Goal: Check status

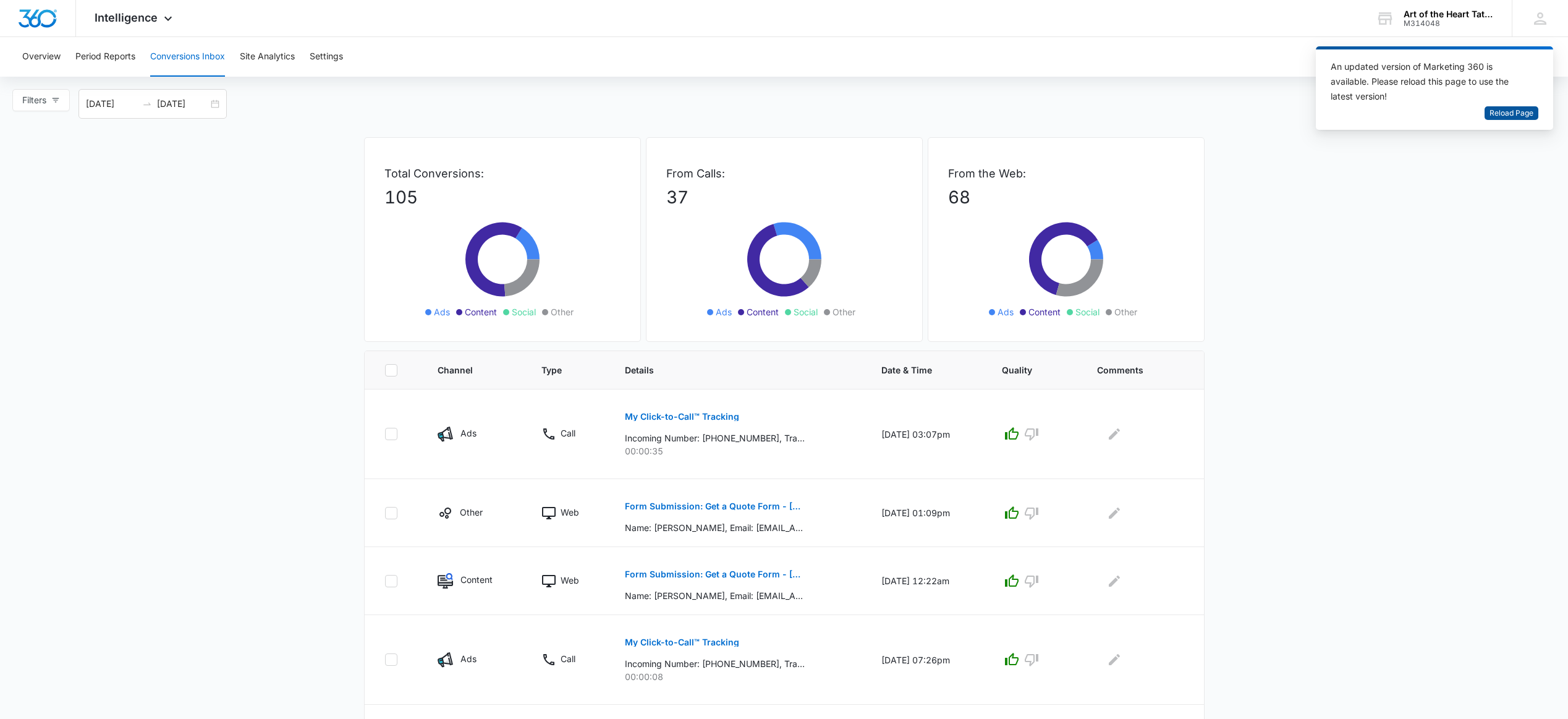
click at [1489, 112] on button "Reload Page" at bounding box center [1511, 114] width 54 height 14
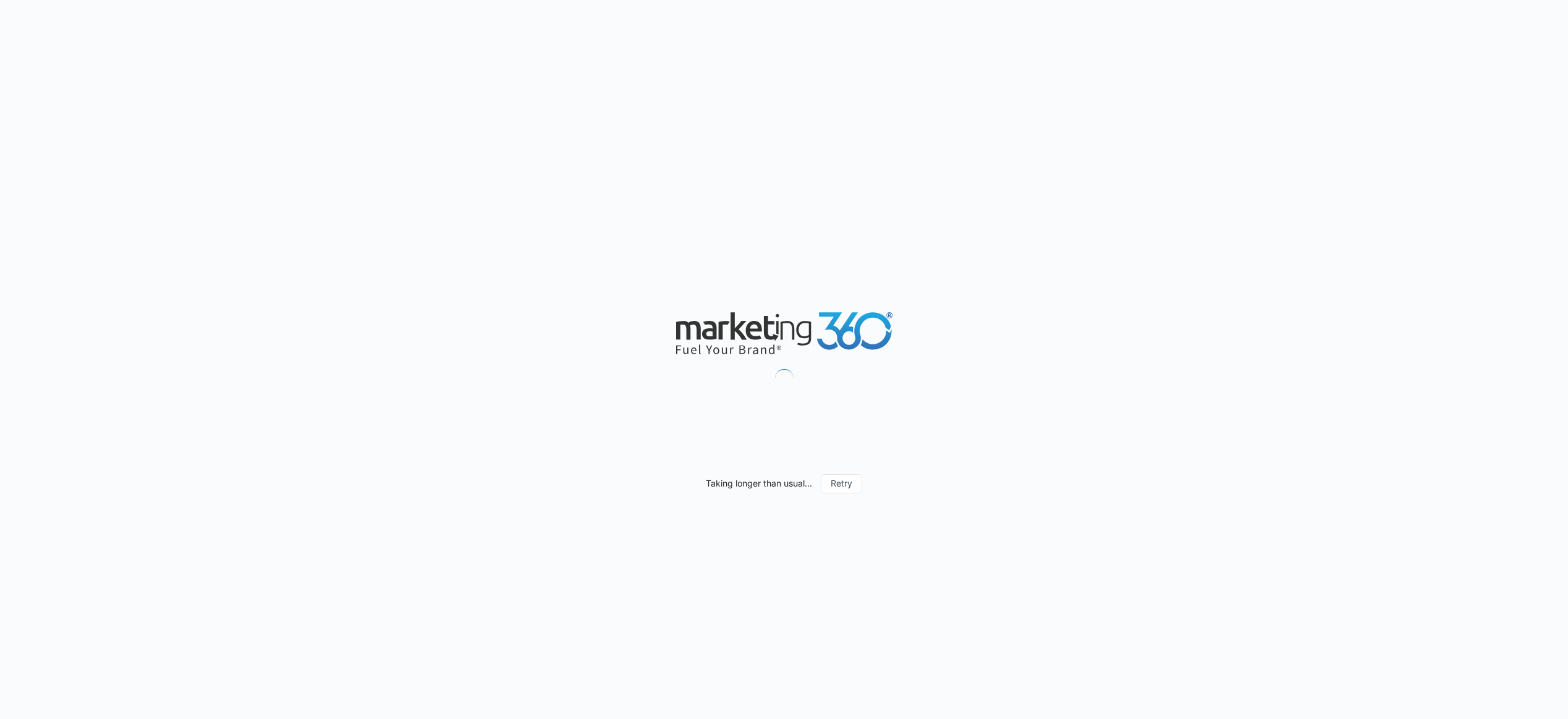
type input "[DATE]"
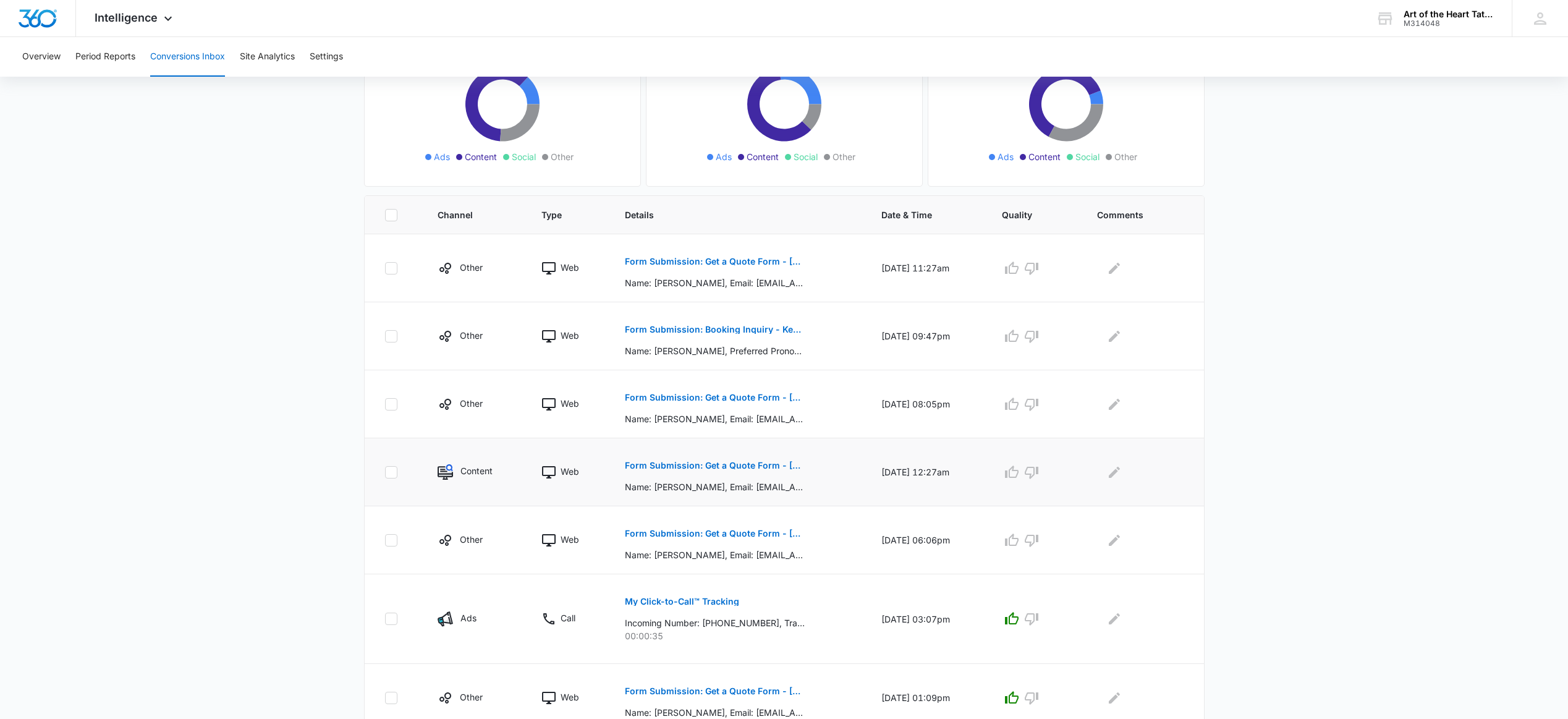
scroll to position [153, 0]
click at [729, 536] on p "Form Submission: Get a Quote Form - [US_STATE] (was previously both)" at bounding box center [714, 536] width 180 height 9
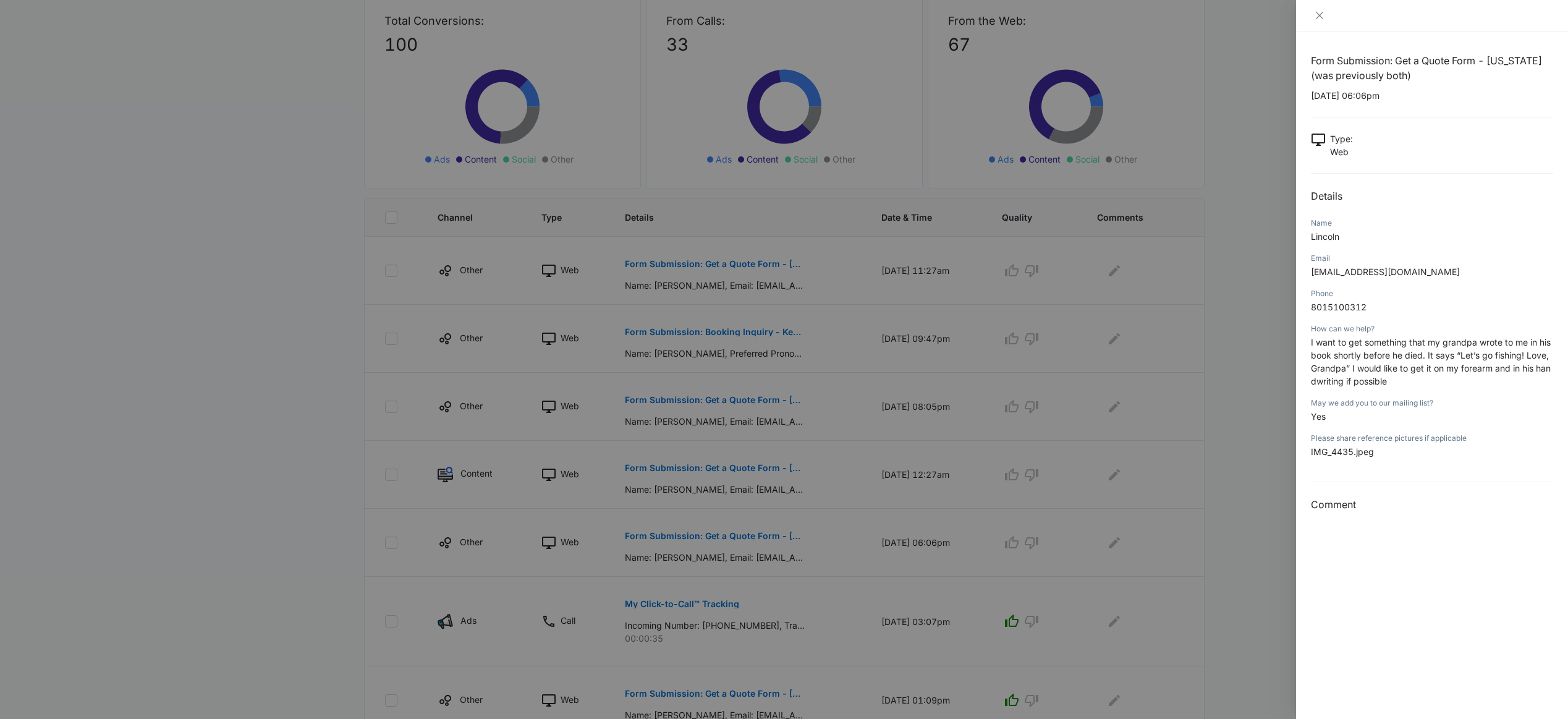
click at [762, 534] on div at bounding box center [784, 360] width 1568 height 719
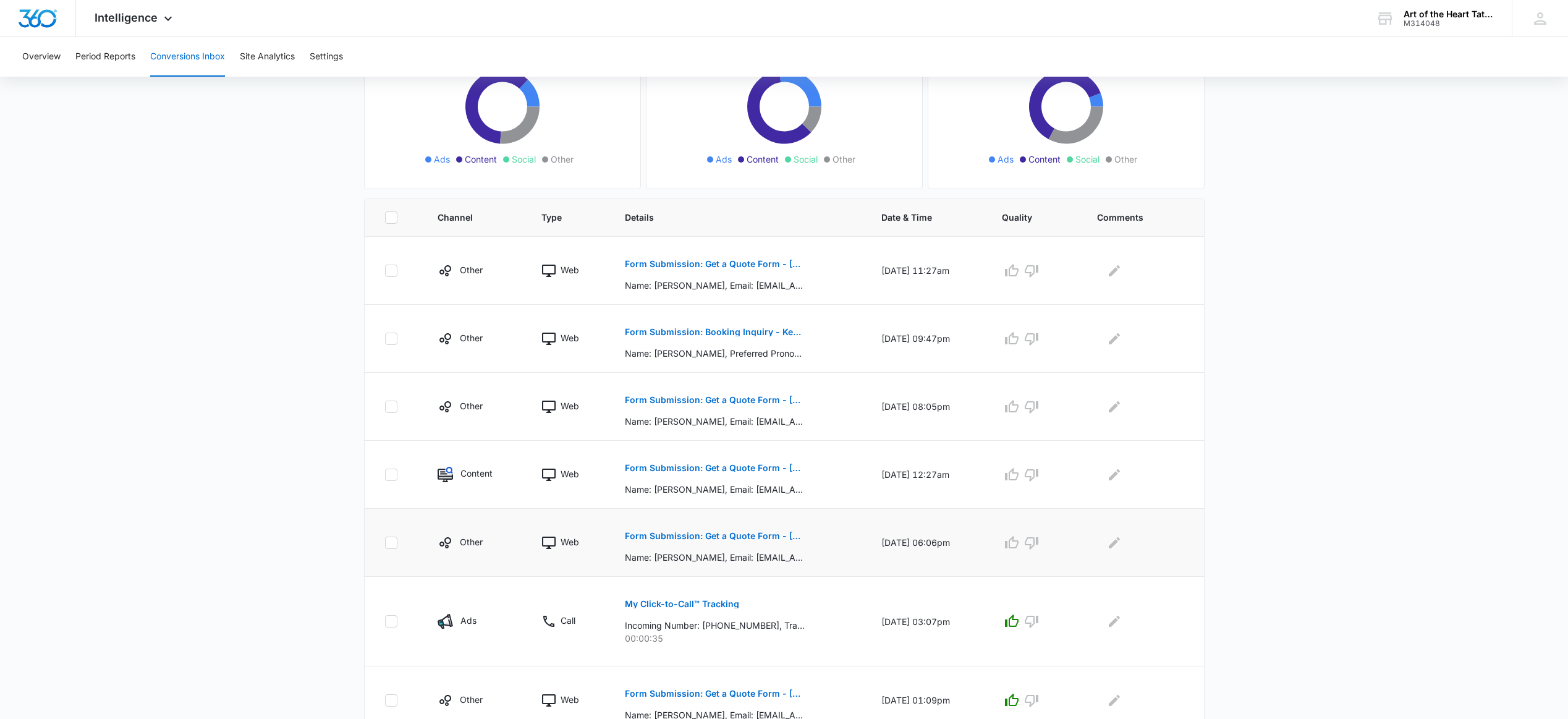
click at [1019, 548] on icon "button" at bounding box center [1011, 543] width 15 height 15
click at [735, 468] on p "Form Submission: Get a Quote Form - [US_STATE] (was previously both)" at bounding box center [714, 468] width 180 height 9
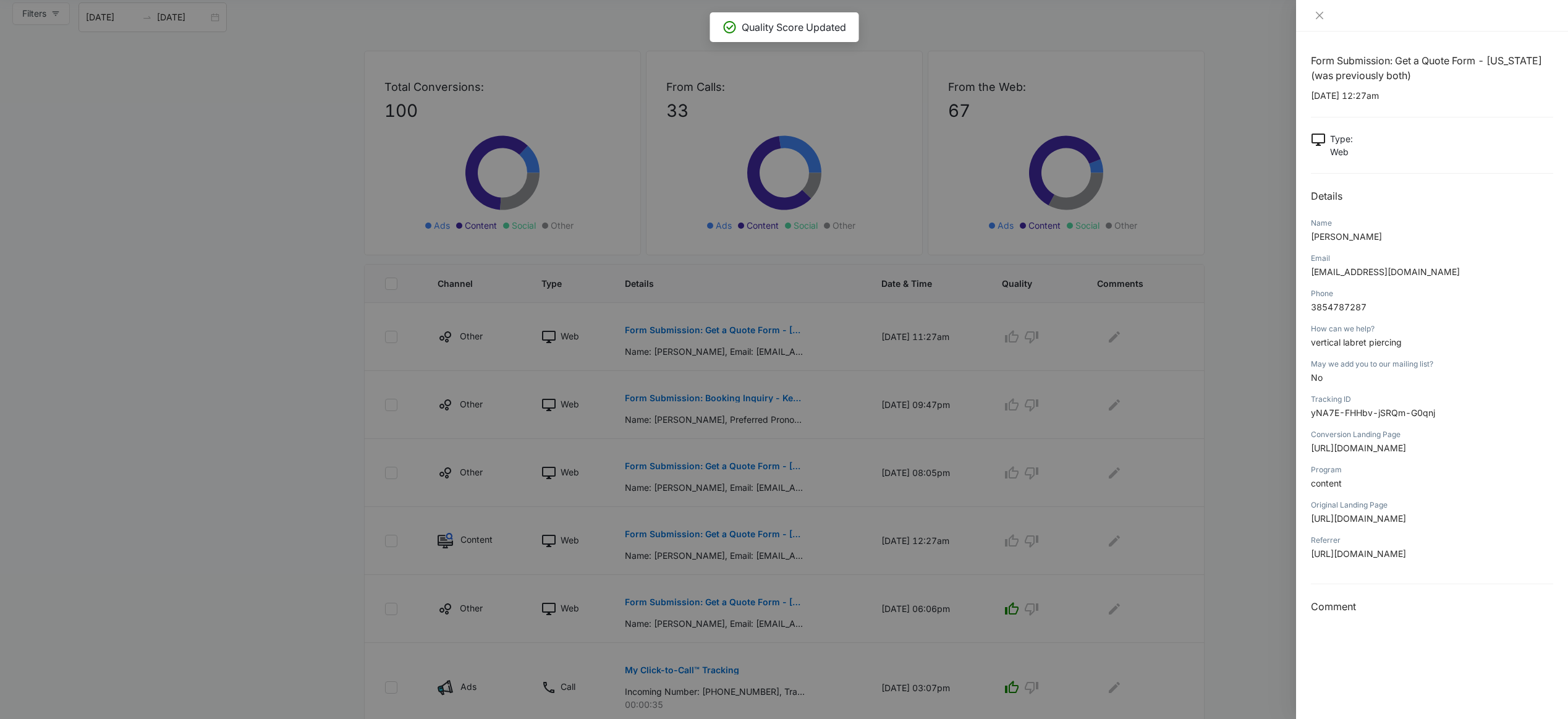
scroll to position [102, 0]
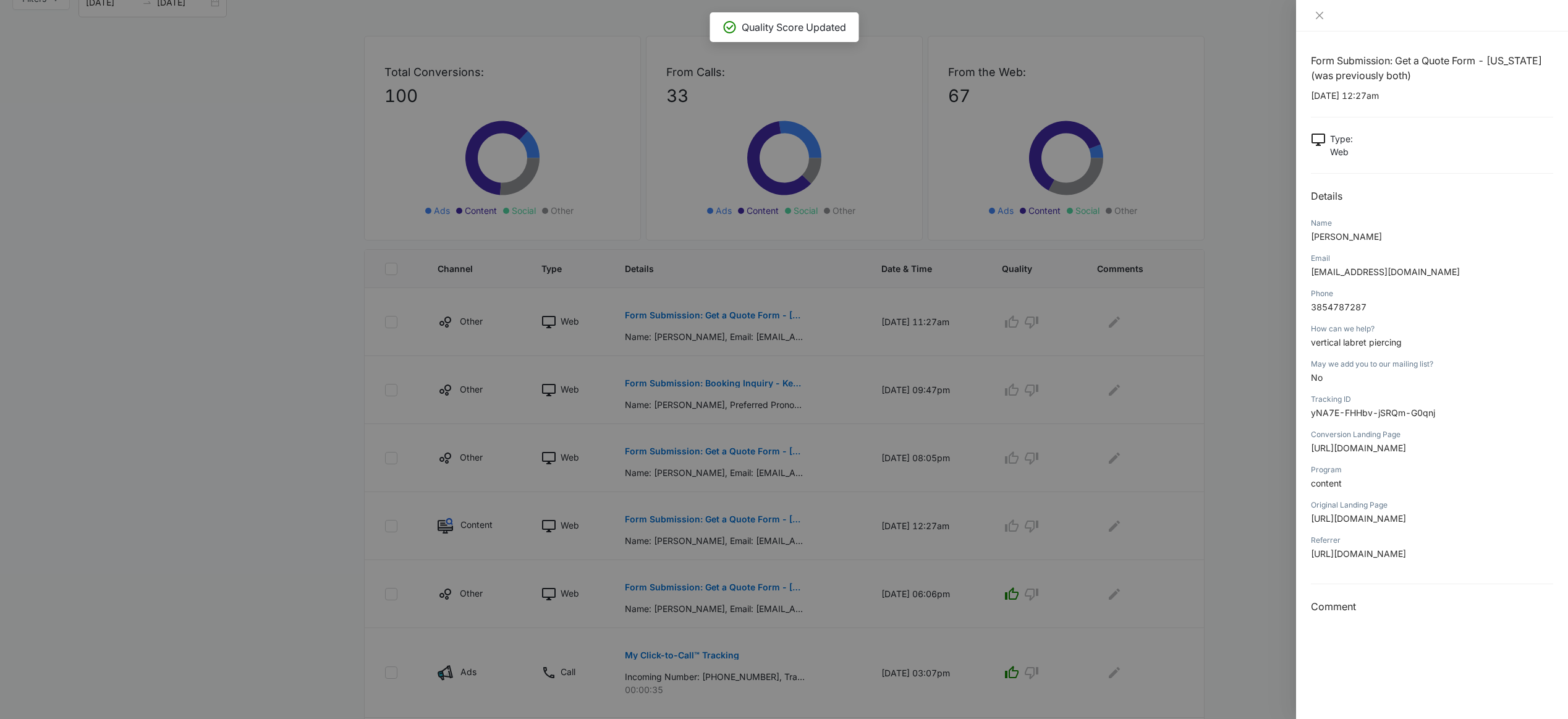
click at [785, 459] on div at bounding box center [784, 360] width 1568 height 719
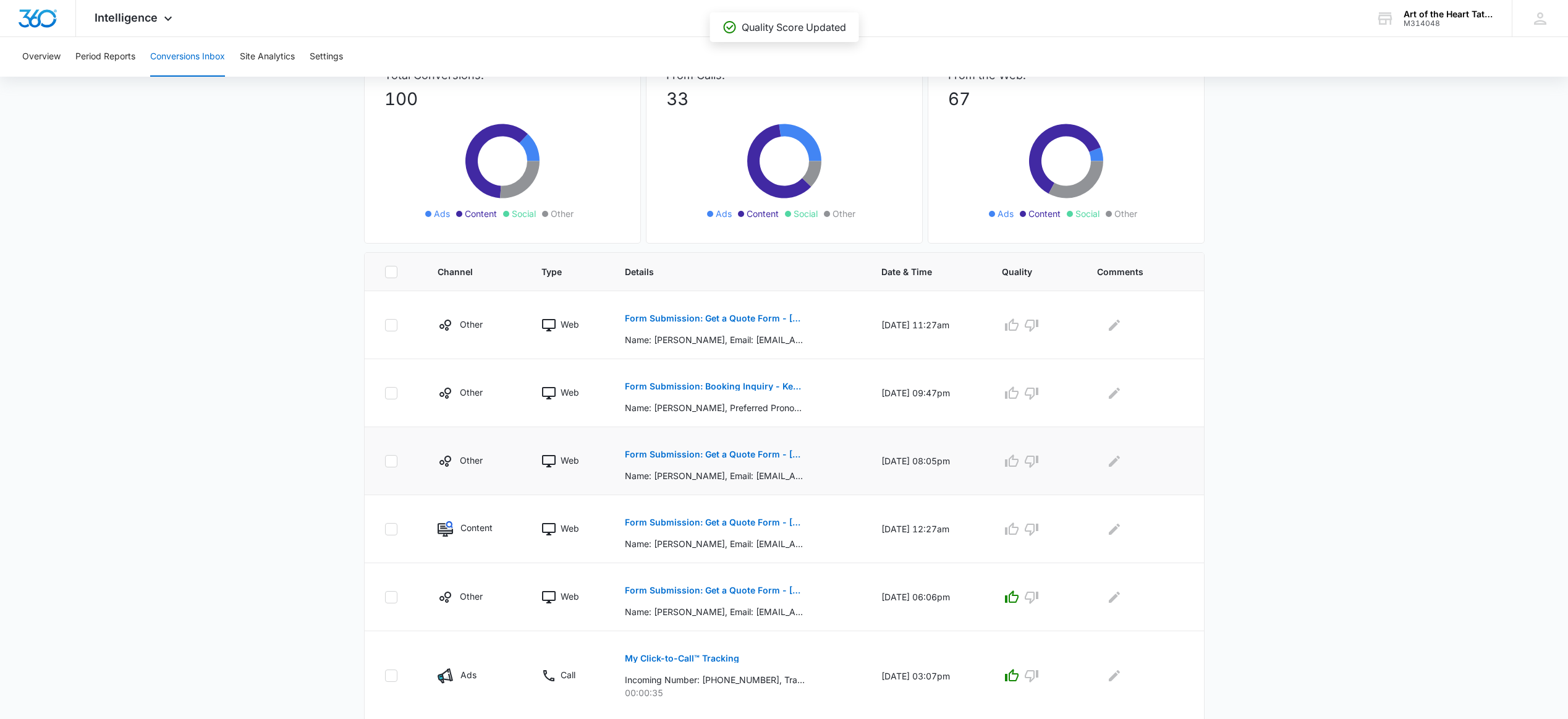
scroll to position [98, 0]
click at [752, 450] on button "Form Submission: Get a Quote Form - [US_STATE] (was previously both)" at bounding box center [714, 454] width 180 height 29
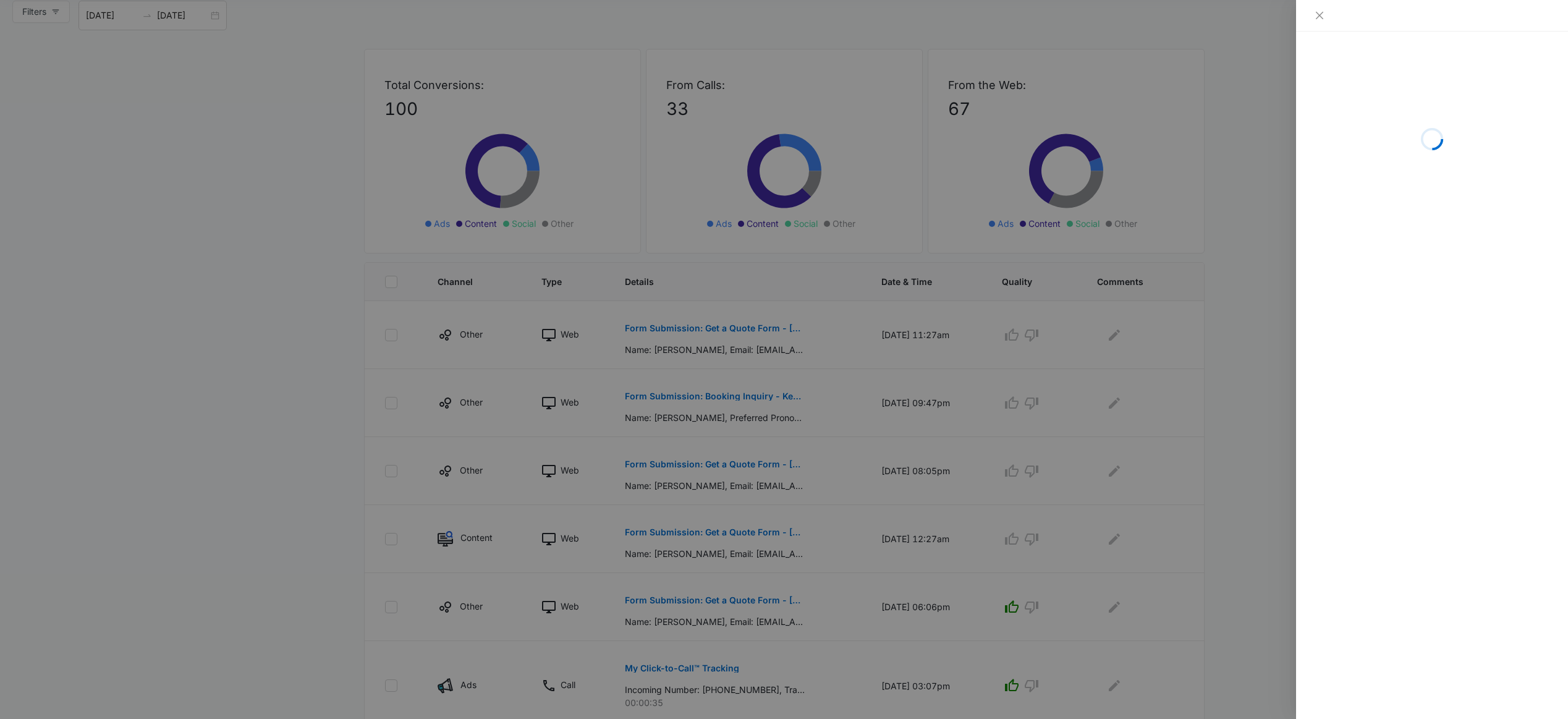
scroll to position [80, 0]
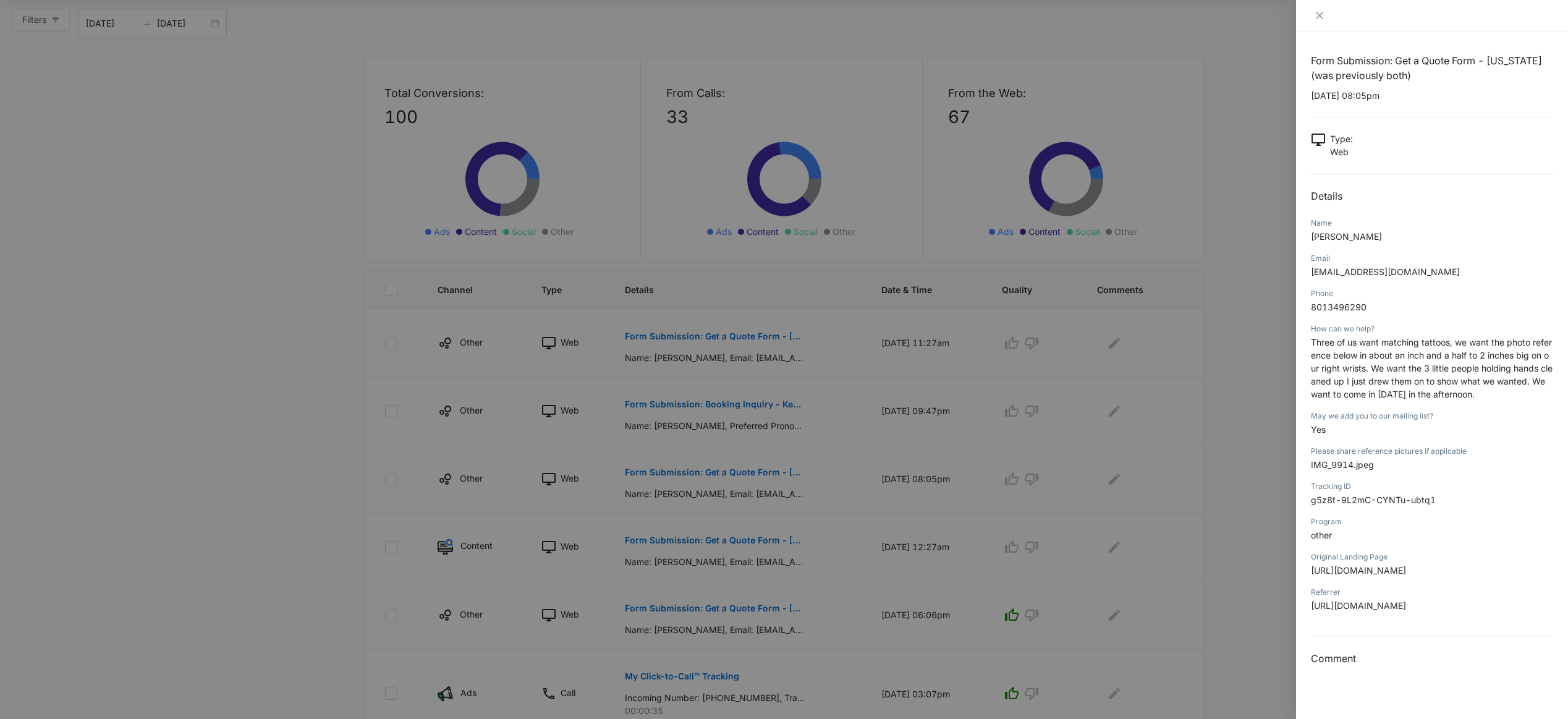
click at [992, 489] on div at bounding box center [784, 360] width 1568 height 719
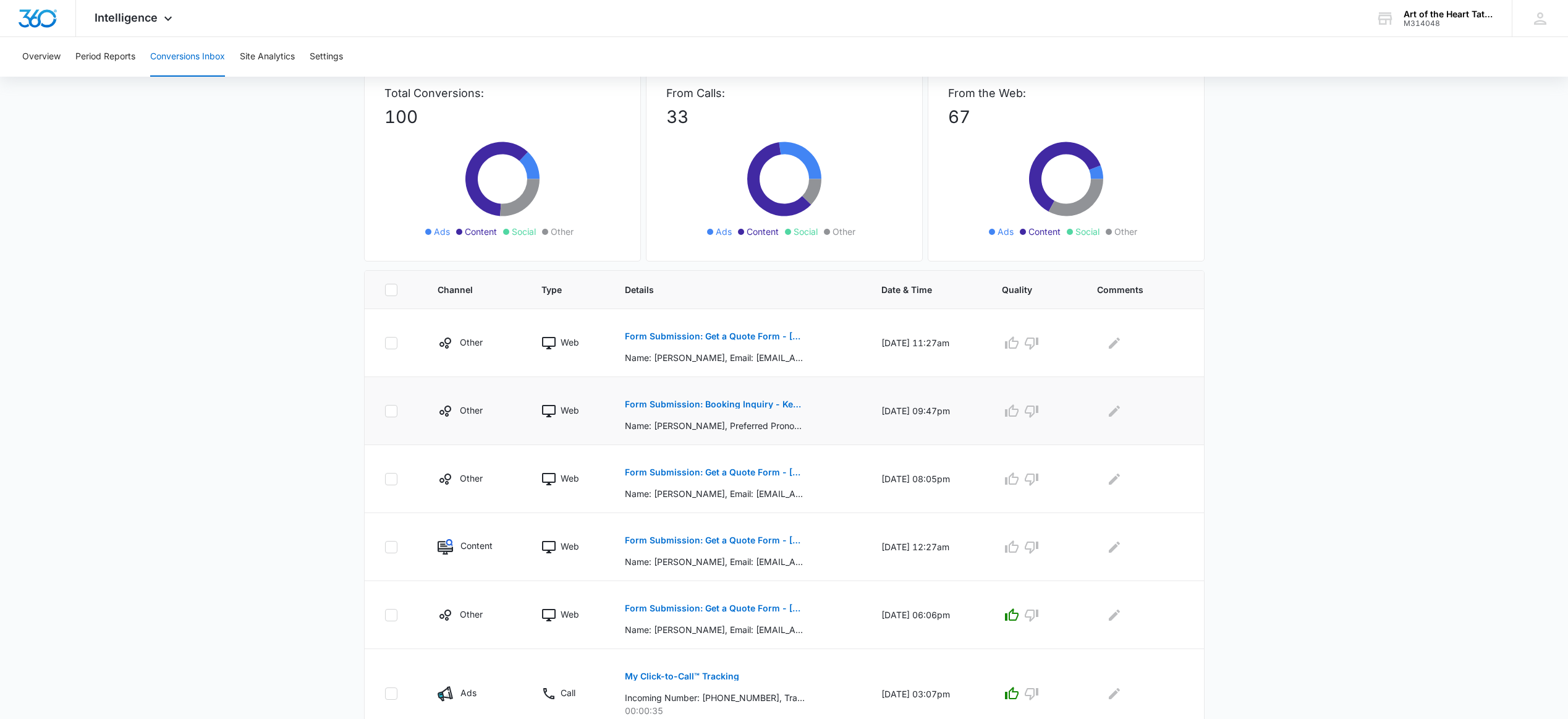
click at [744, 410] on button "Form Submission: Booking Inquiry - Keoni" at bounding box center [714, 404] width 180 height 29
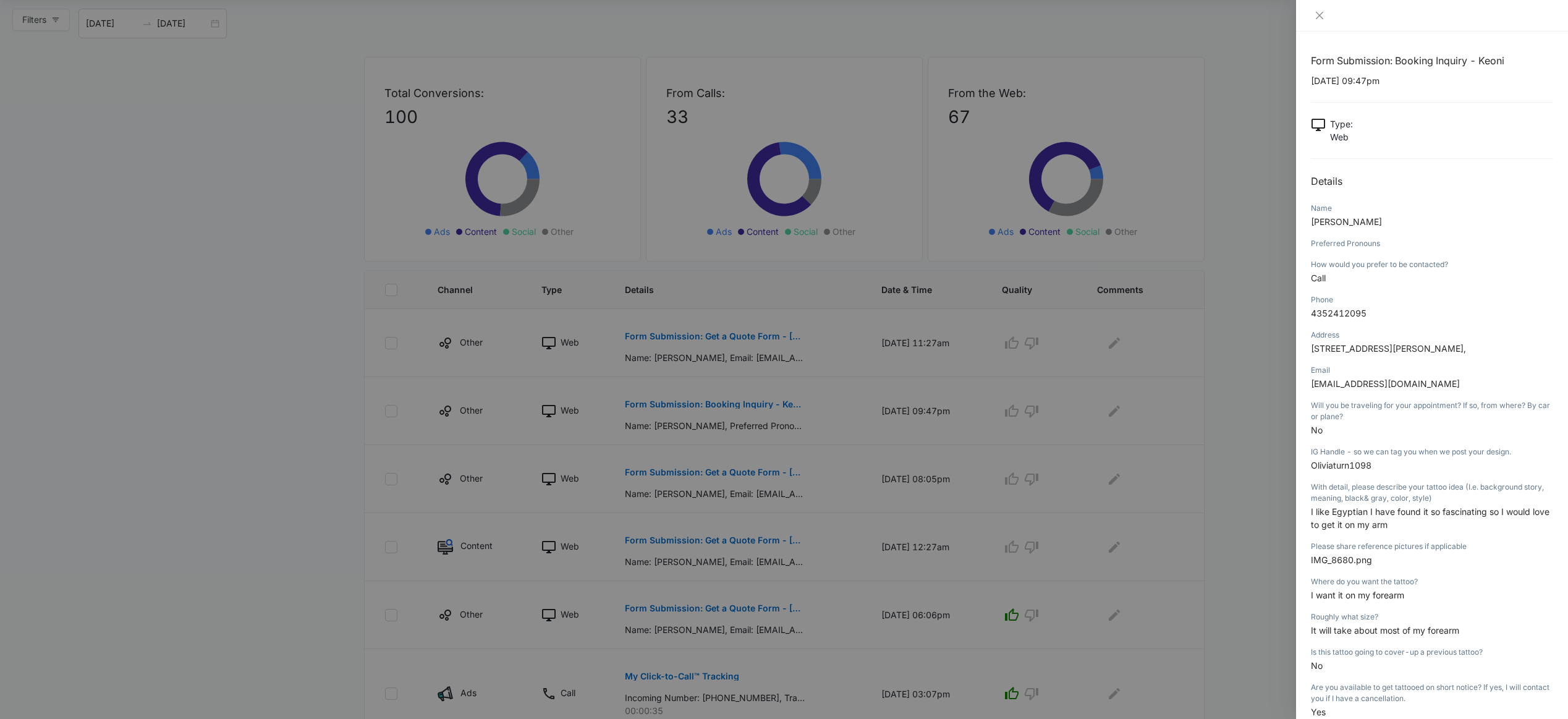
click at [862, 373] on div at bounding box center [784, 360] width 1568 height 719
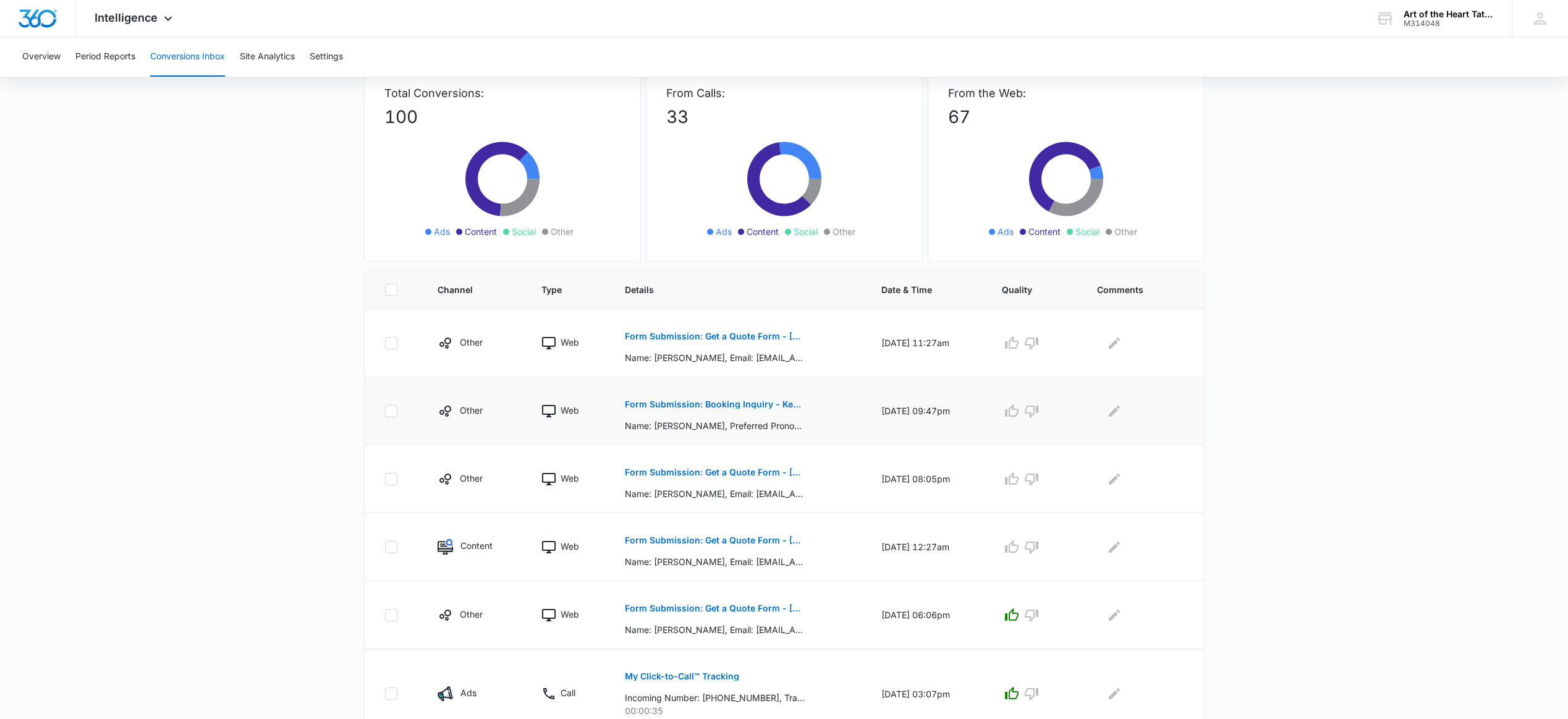
click at [1018, 415] on icon "button" at bounding box center [1011, 410] width 14 height 12
click at [771, 341] on button "Form Submission: Get a Quote Form - [US_STATE] (was previously both)" at bounding box center [714, 336] width 180 height 29
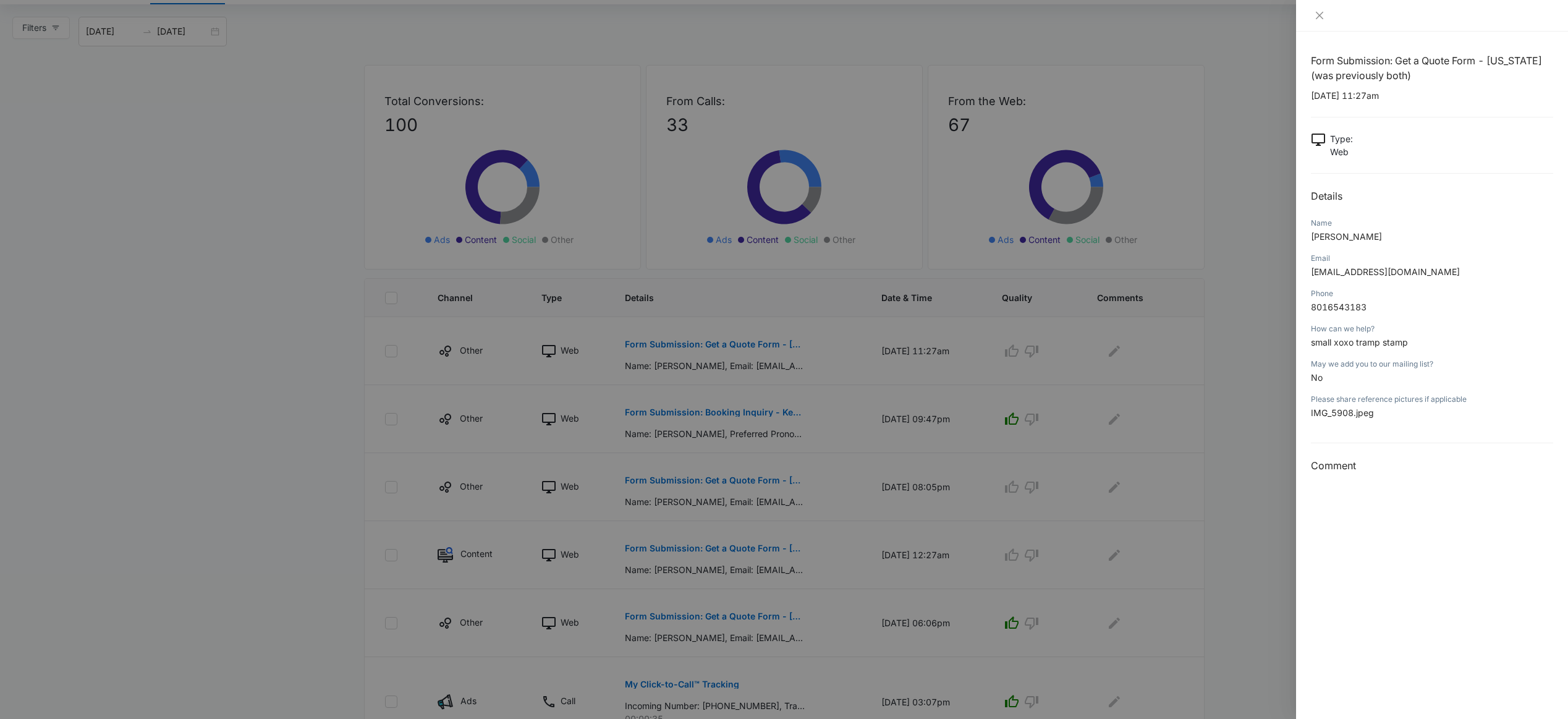
scroll to position [72, 1]
click at [956, 416] on div at bounding box center [784, 360] width 1568 height 719
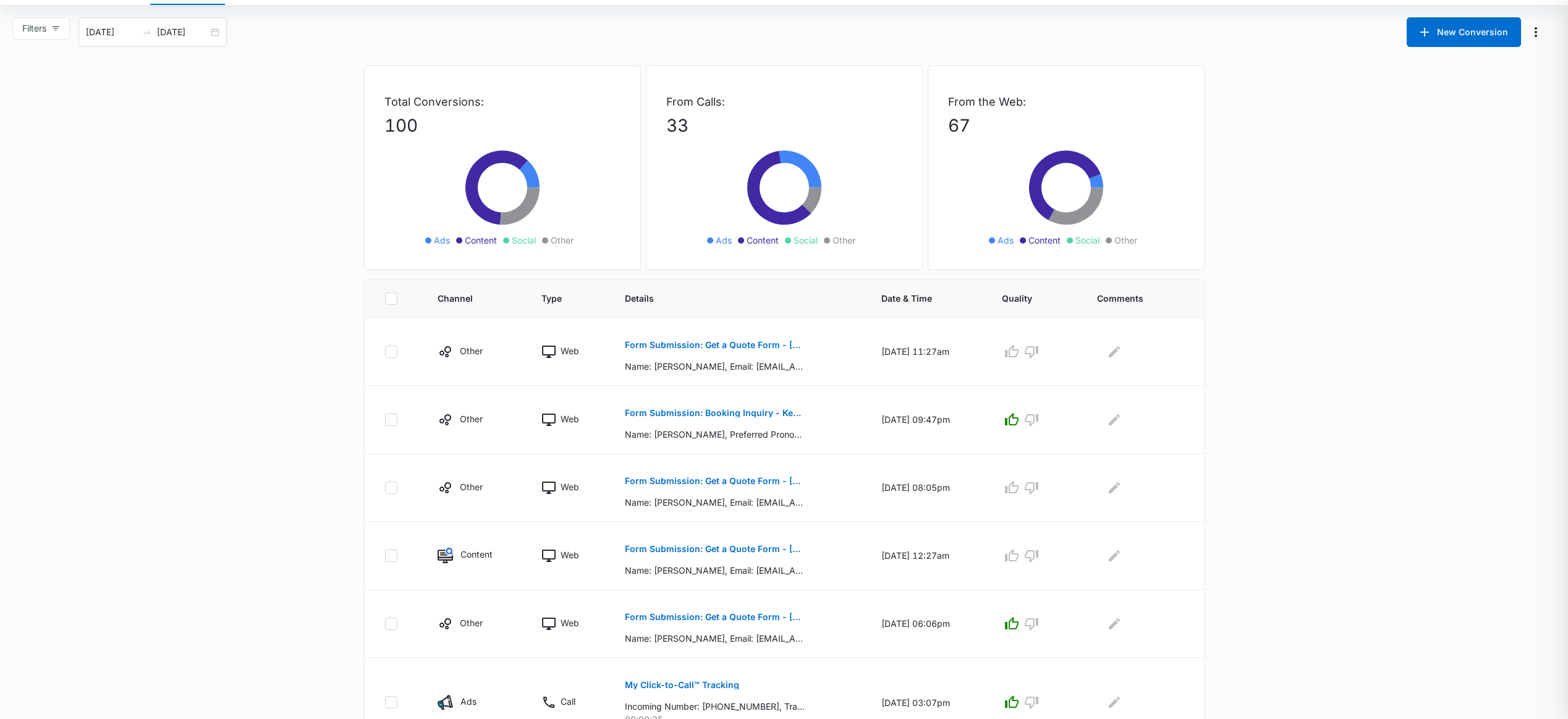
scroll to position [72, 0]
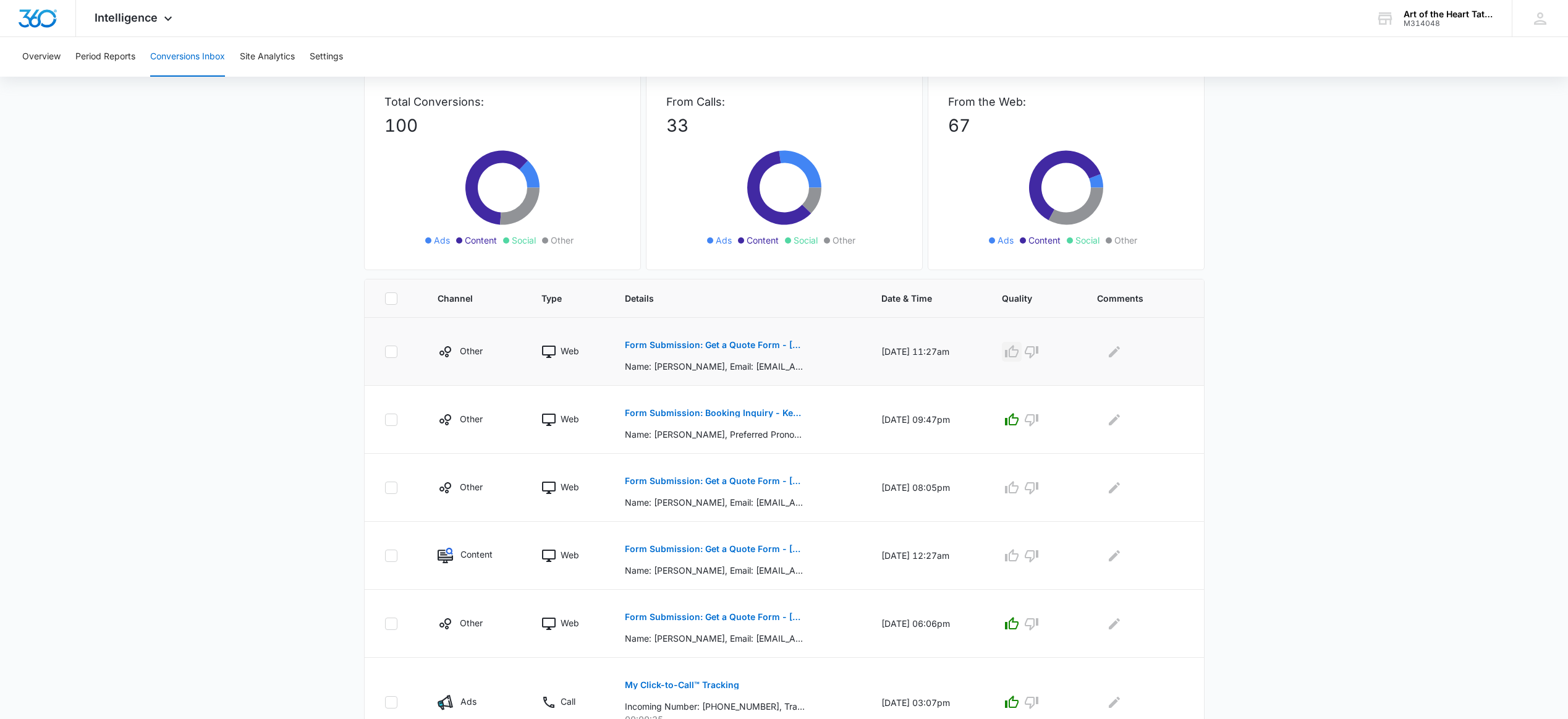
click at [1017, 351] on icon "button" at bounding box center [1011, 351] width 14 height 12
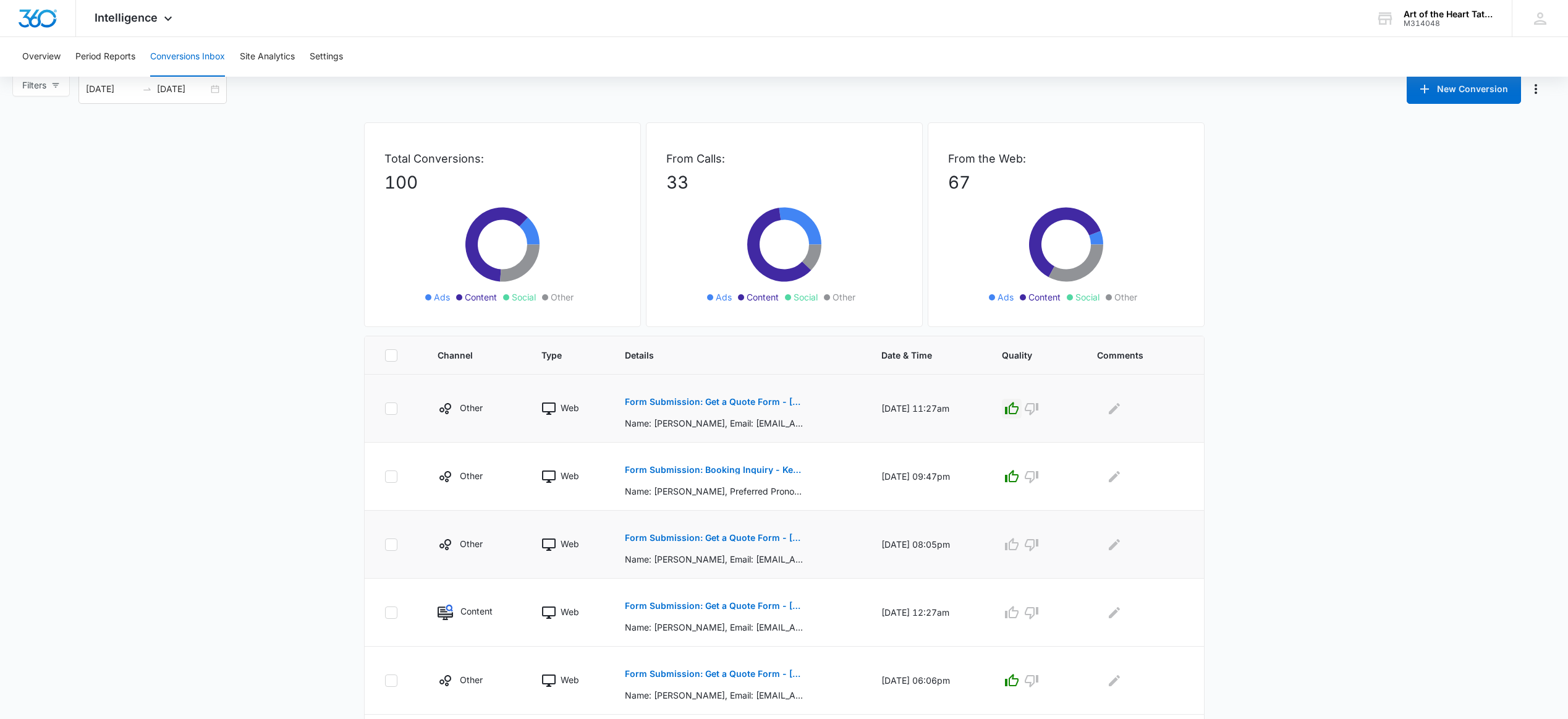
scroll to position [17, 0]
